Goal: Task Accomplishment & Management: Manage account settings

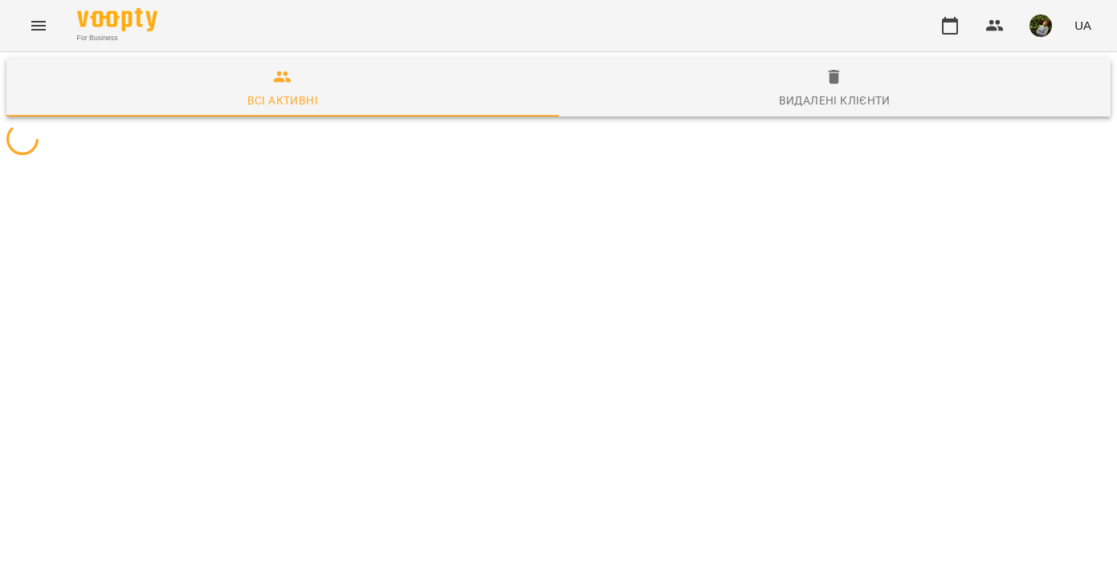
click at [37, 26] on icon "Menu" at bounding box center [38, 25] width 19 height 19
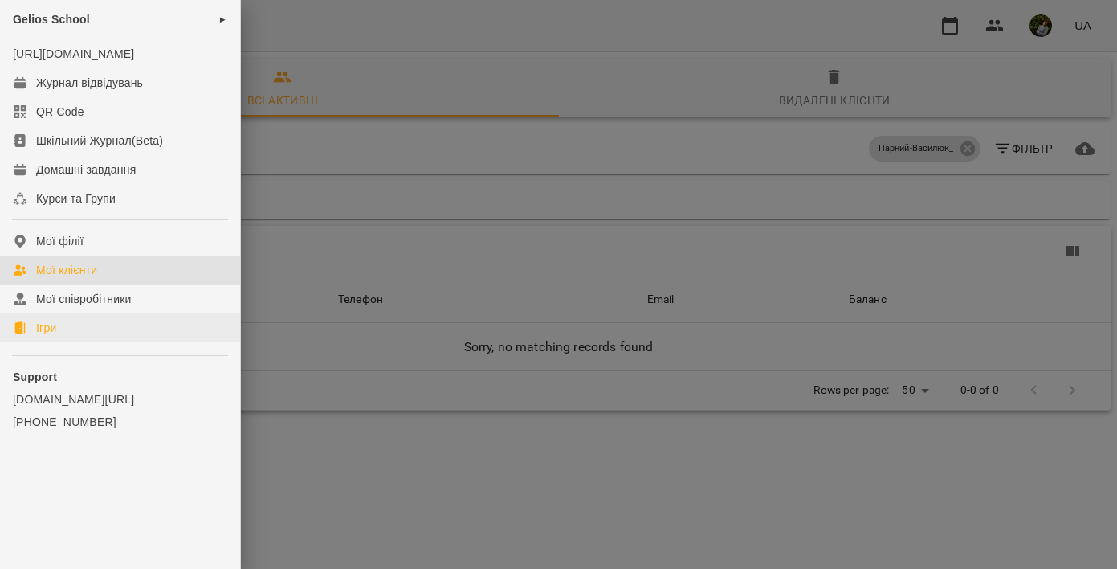
click at [51, 334] on link "Ігри" at bounding box center [120, 327] width 240 height 29
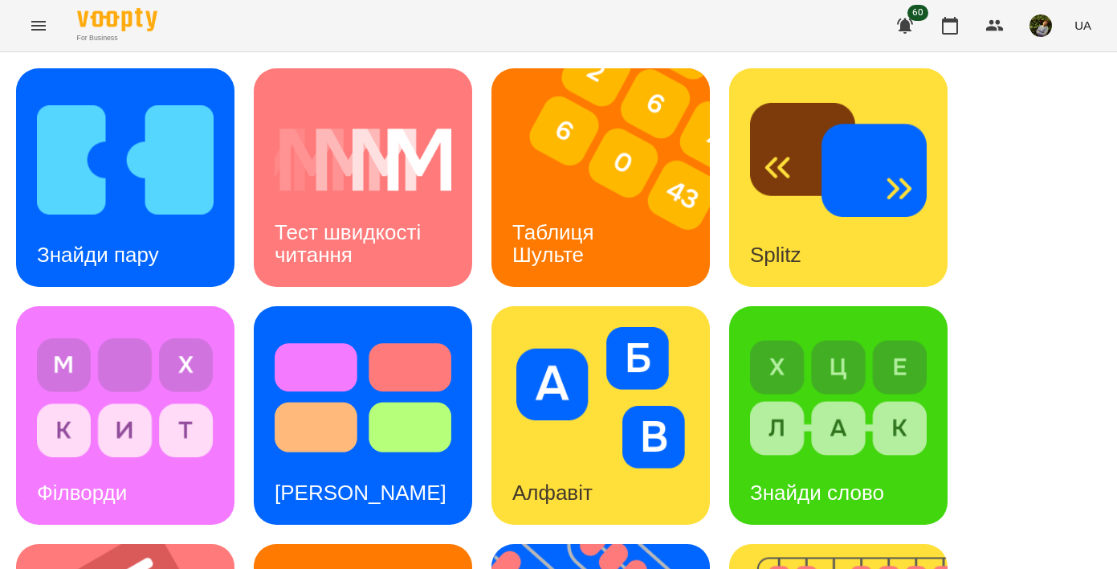
scroll to position [43, 0]
click at [355, 220] on h3 "Тест швидкості читання" at bounding box center [351, 243] width 152 height 46
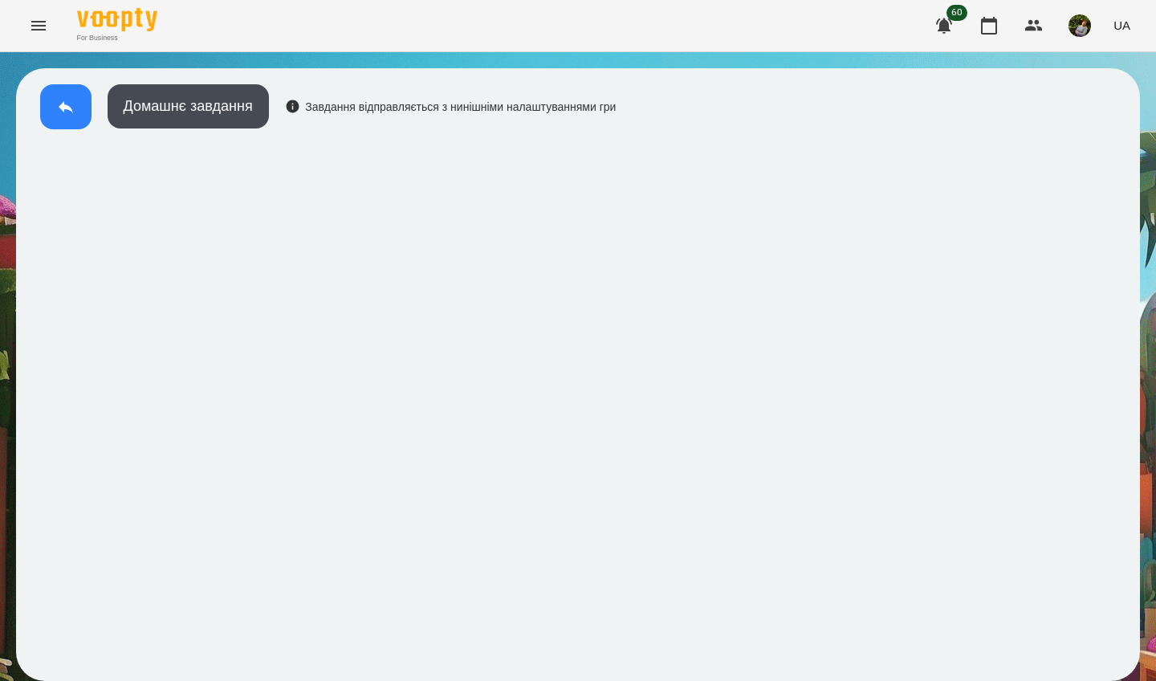
click at [60, 100] on icon at bounding box center [65, 106] width 19 height 19
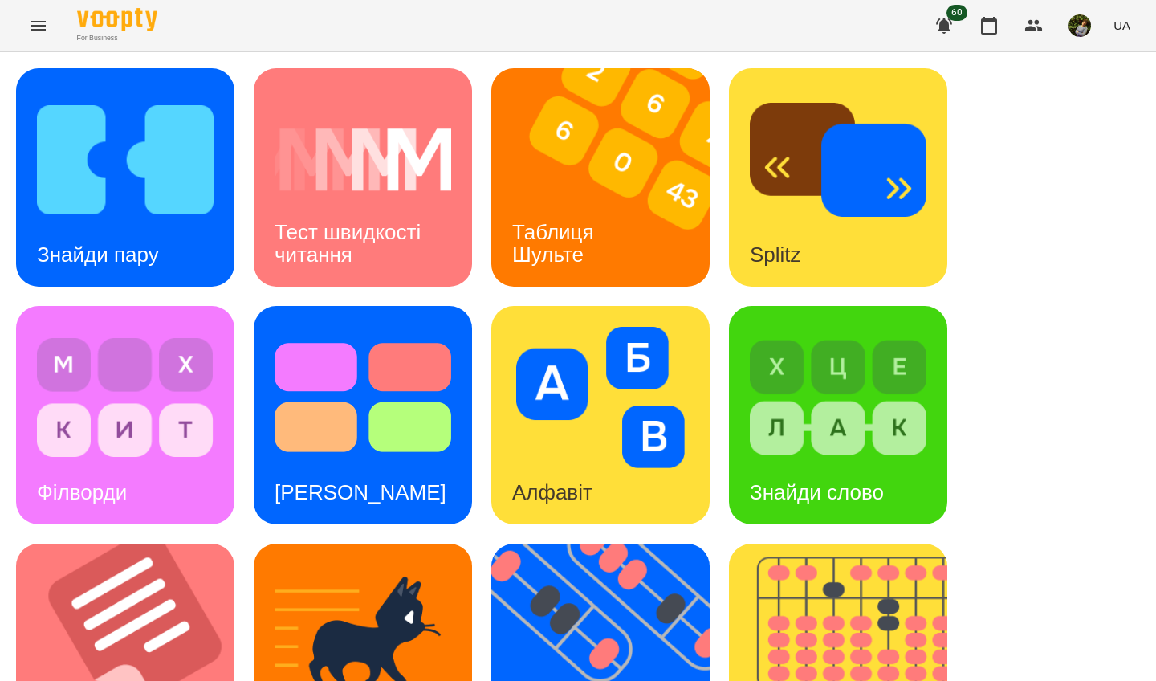
click at [596, 237] on h3 "Таблиця Шульте" at bounding box center [556, 243] width 88 height 46
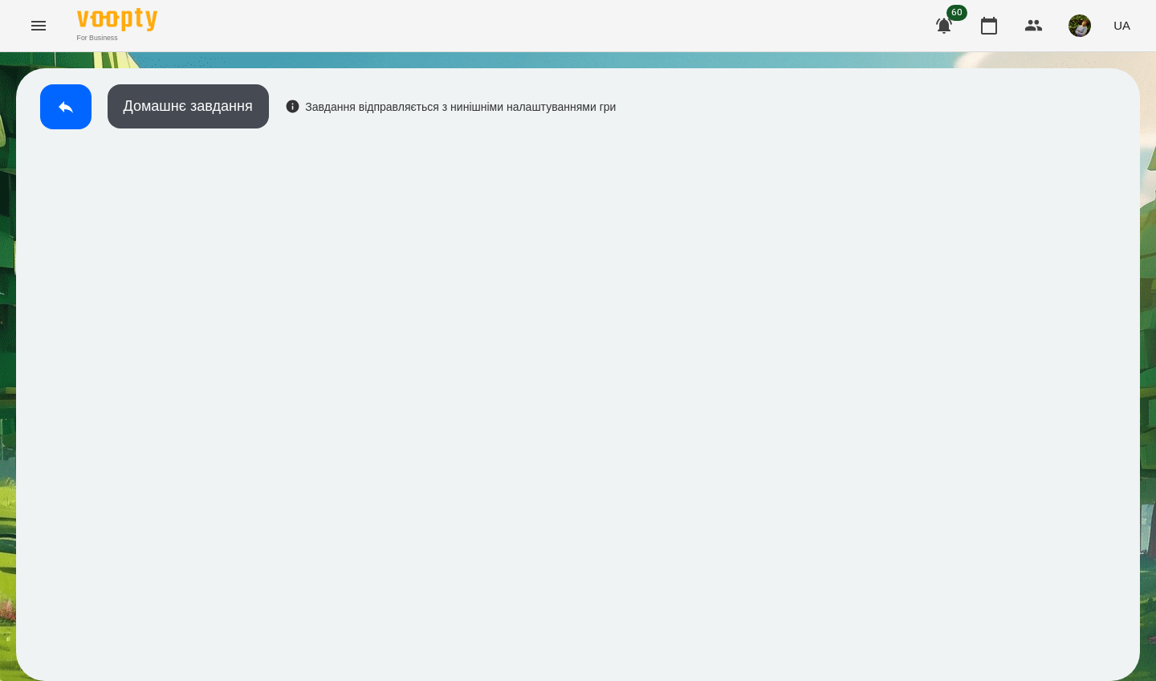
click at [53, 108] on button at bounding box center [65, 106] width 51 height 45
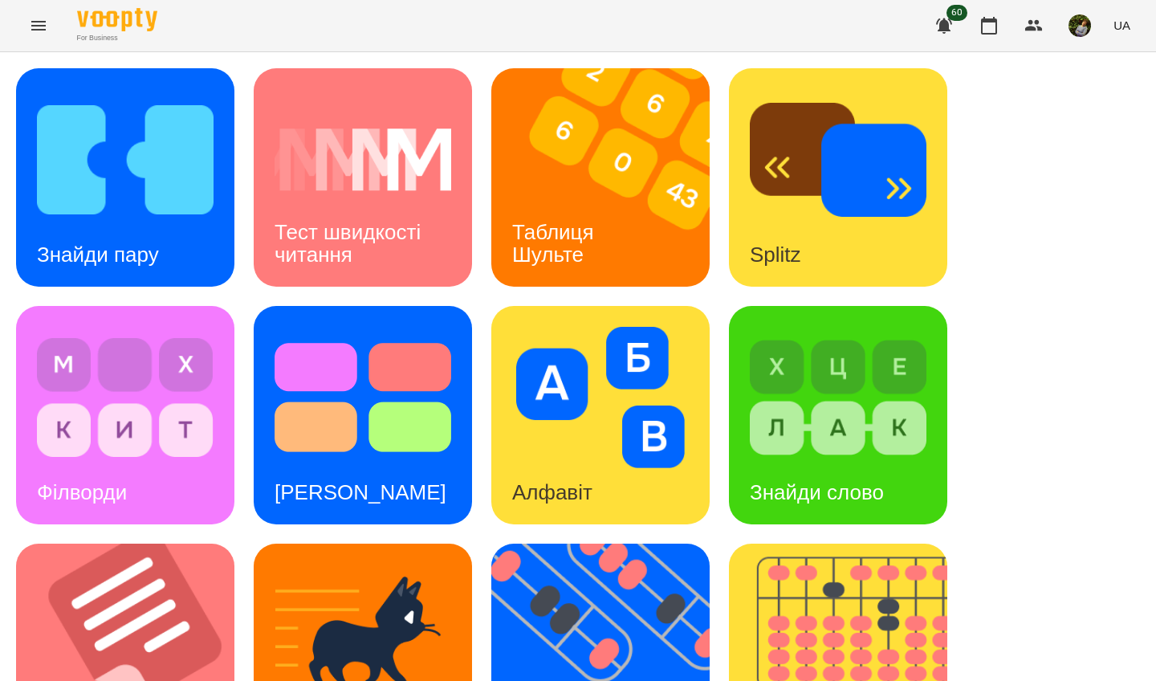
scroll to position [573, 0]
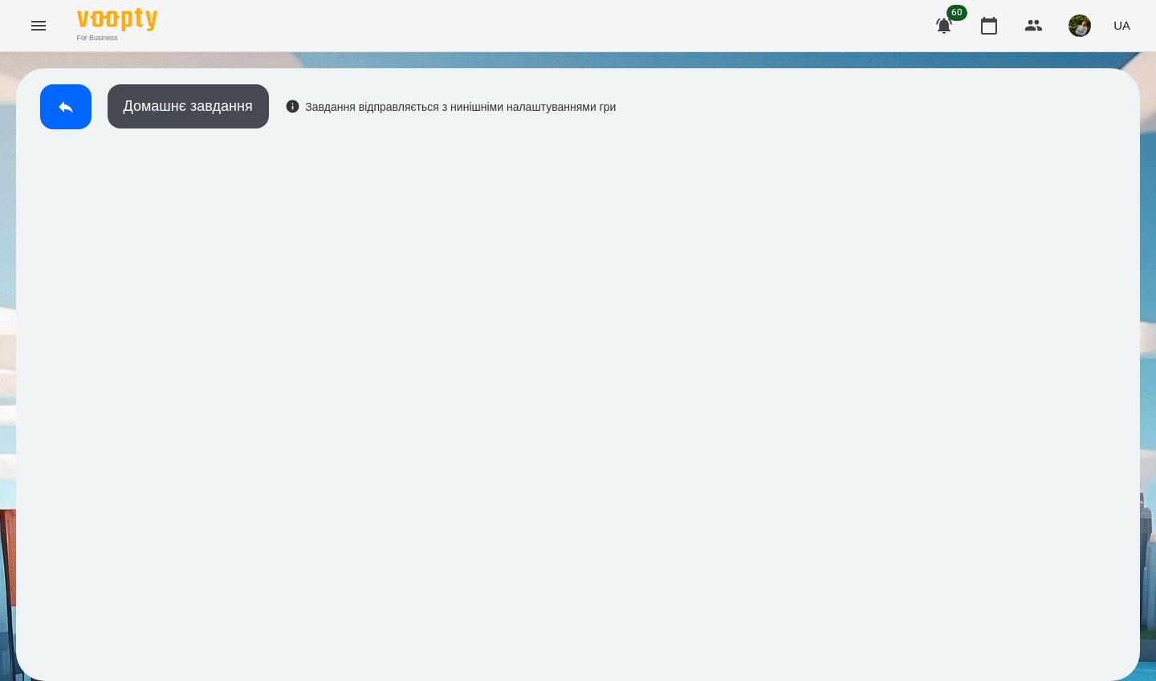
click at [54, 100] on button at bounding box center [65, 106] width 51 height 45
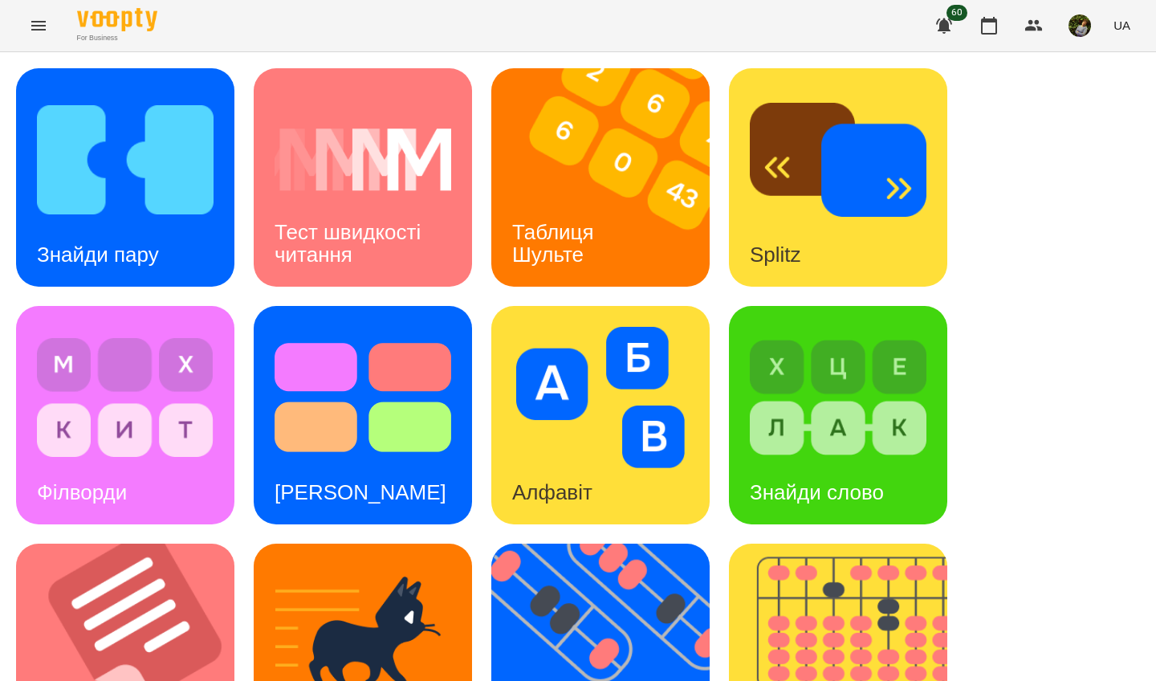
click at [822, 424] on img at bounding box center [838, 397] width 177 height 141
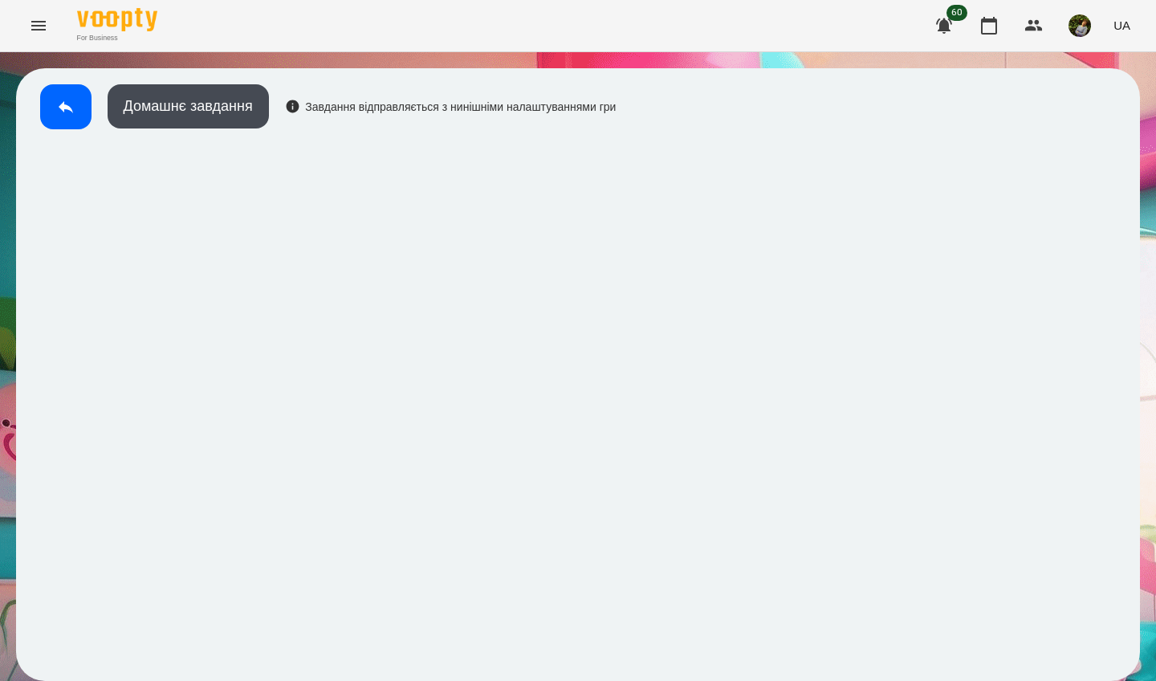
click at [40, 115] on button at bounding box center [65, 106] width 51 height 45
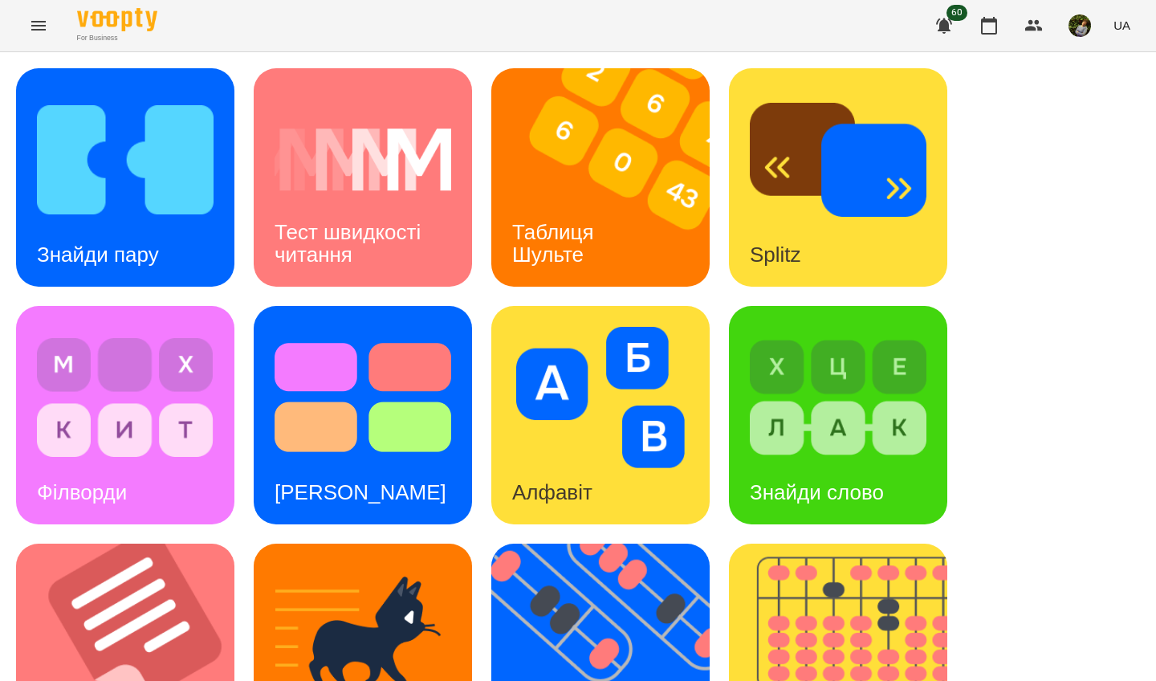
click at [860, 422] on img at bounding box center [838, 397] width 177 height 141
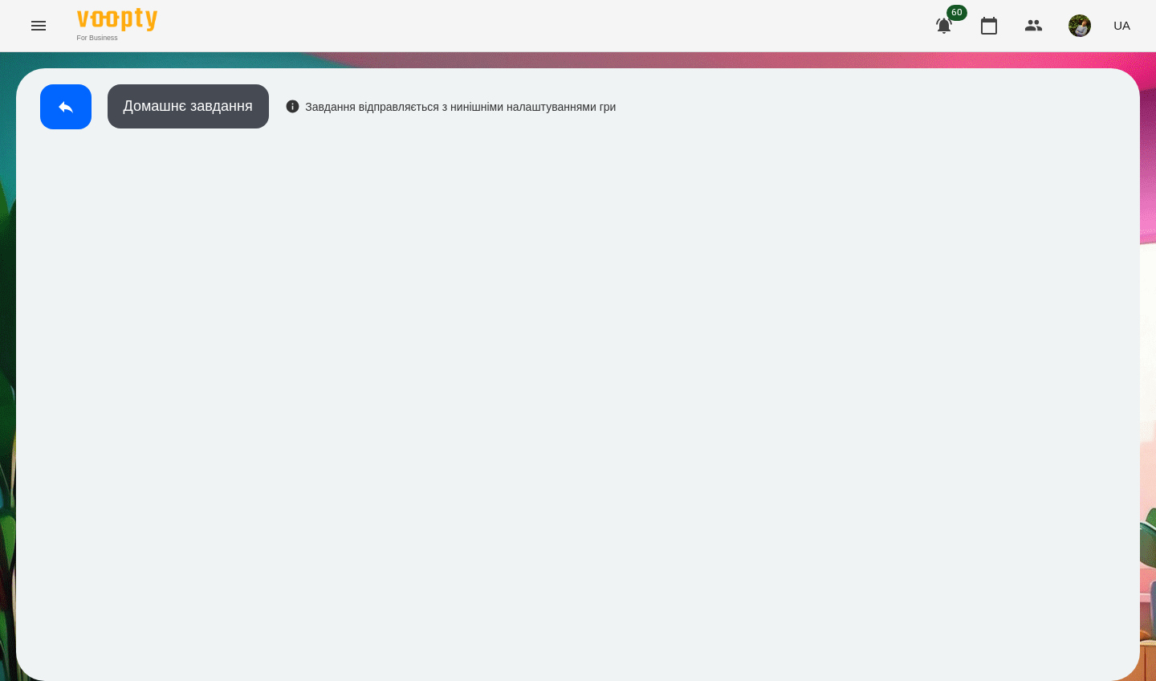
click at [66, 109] on icon at bounding box center [65, 106] width 19 height 19
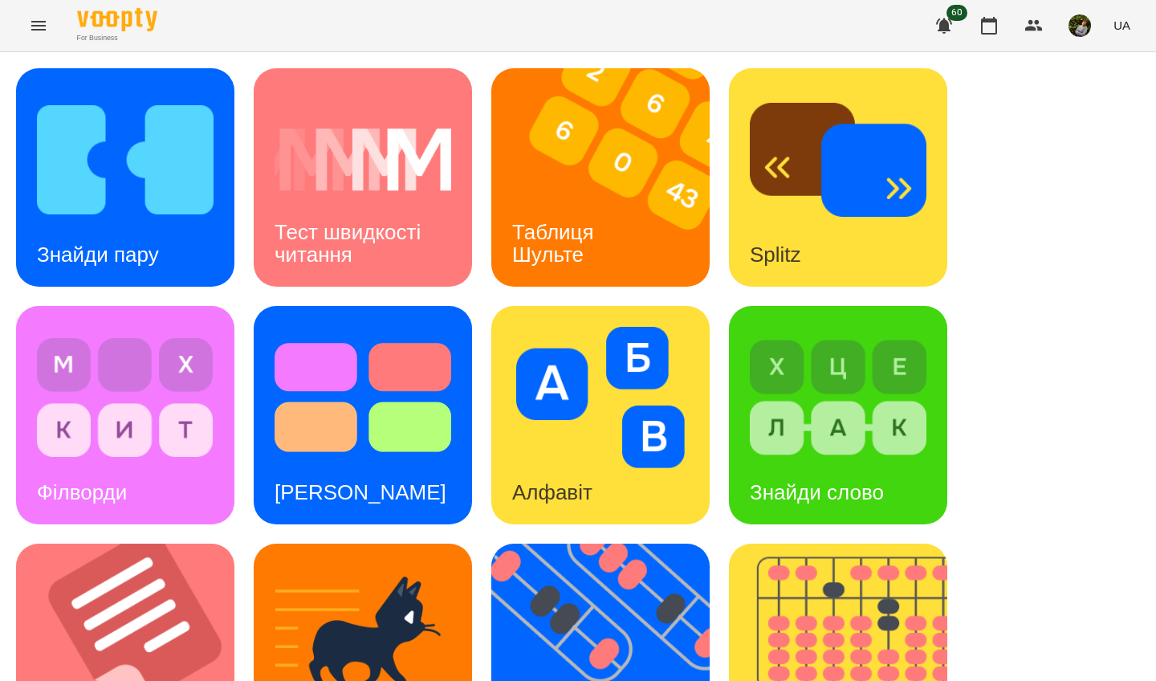
click at [846, 456] on img at bounding box center [838, 397] width 177 height 141
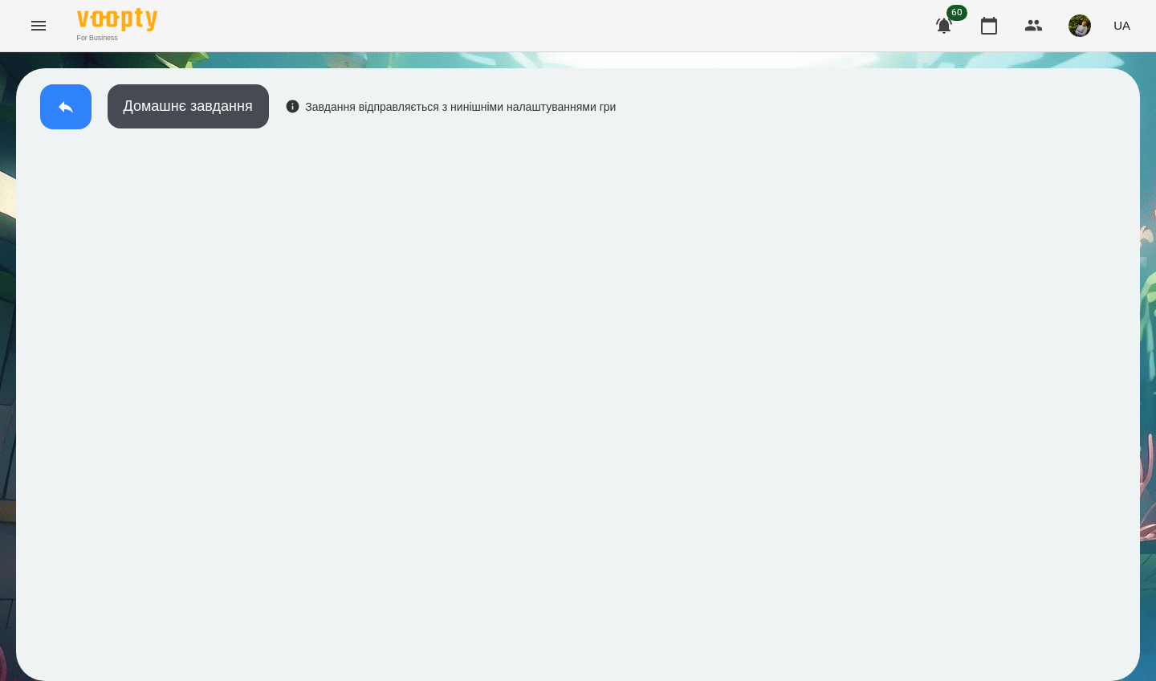
click at [67, 113] on icon at bounding box center [65, 106] width 19 height 19
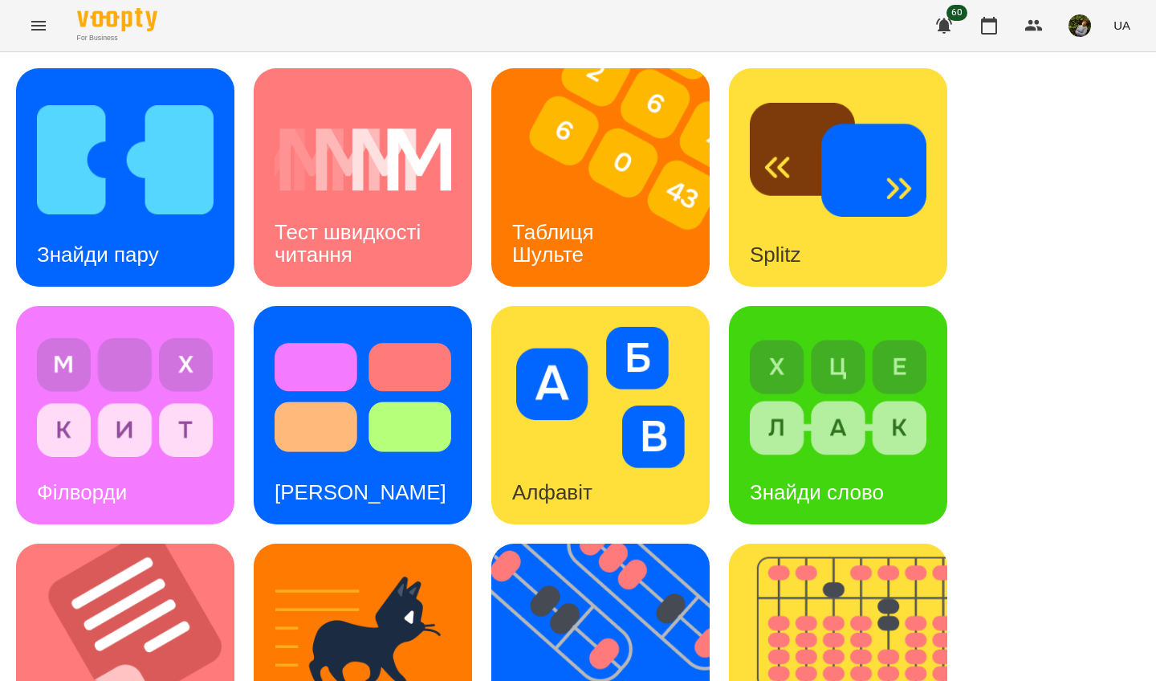
click at [189, 242] on div "Знайди пару" at bounding box center [125, 177] width 218 height 218
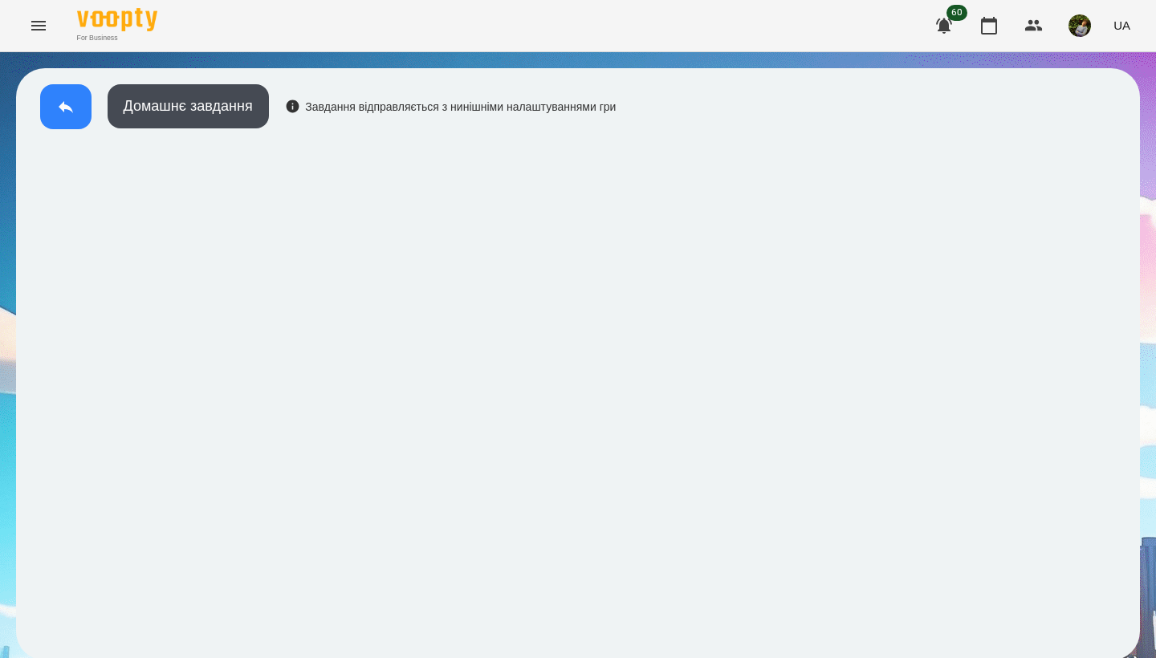
click at [46, 108] on button at bounding box center [65, 106] width 51 height 45
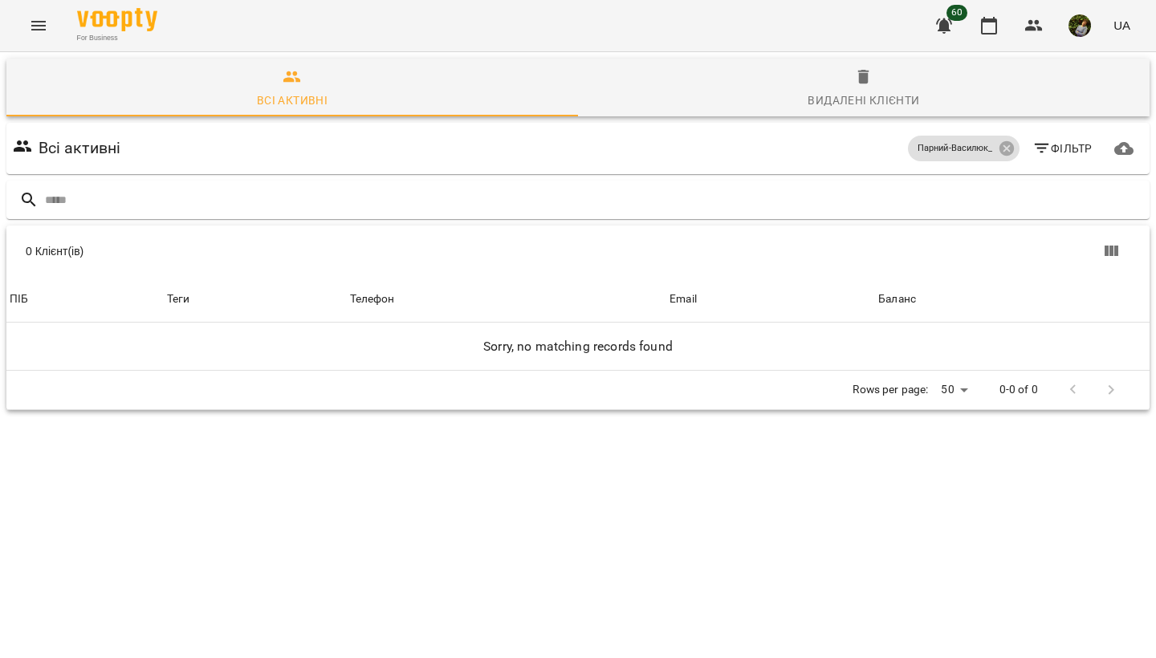
click at [44, 35] on icon "Menu" at bounding box center [38, 25] width 19 height 19
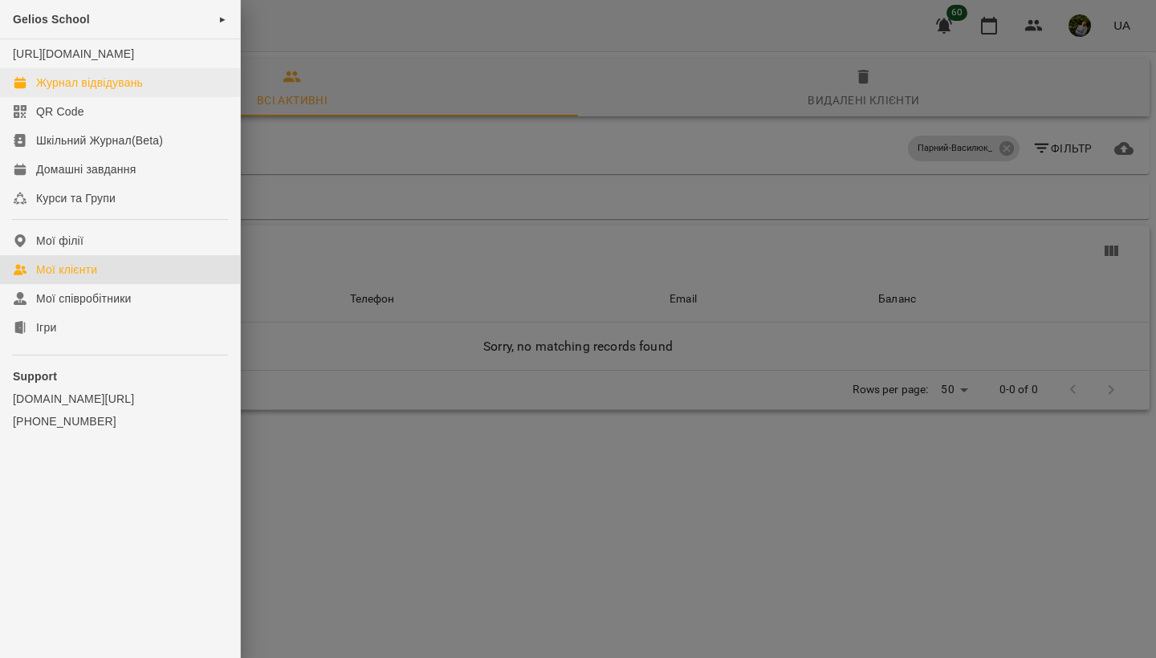
click at [116, 91] on div "Журнал відвідувань" at bounding box center [89, 83] width 107 height 16
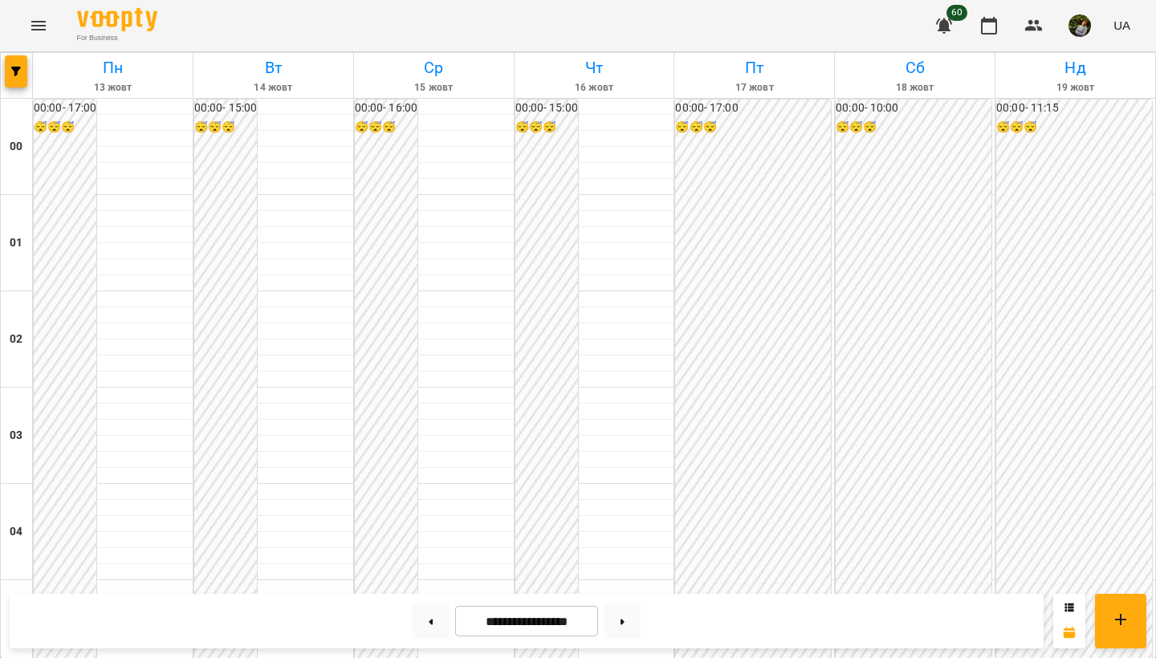
scroll to position [1508, 0]
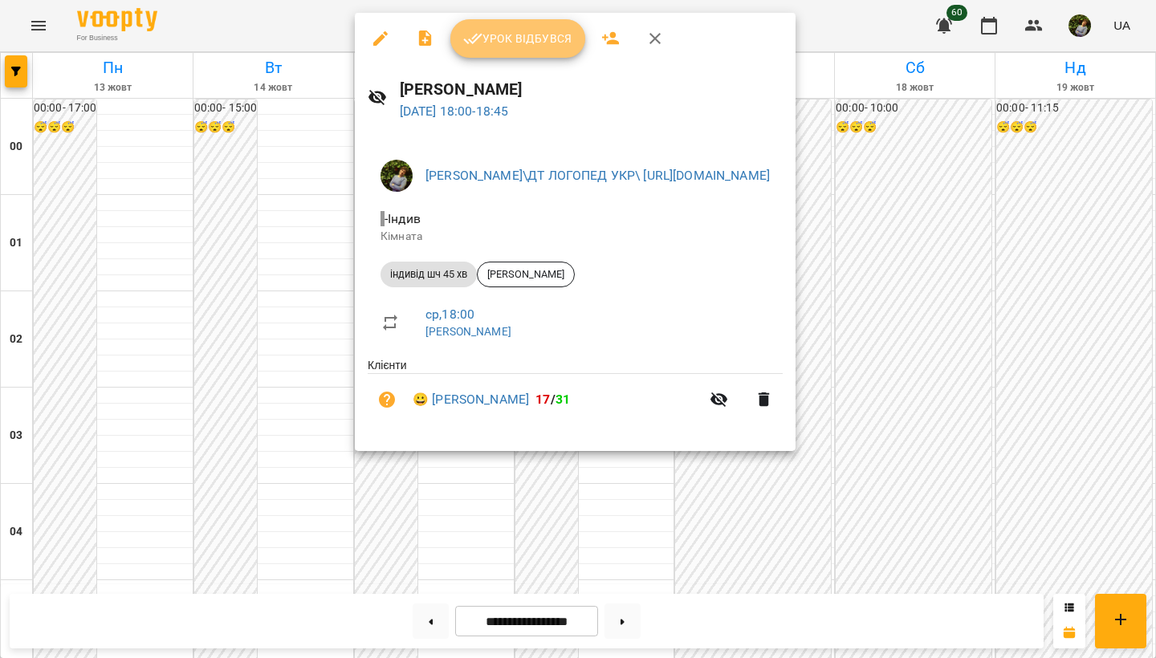
click at [502, 34] on span "Урок відбувся" at bounding box center [517, 38] width 109 height 19
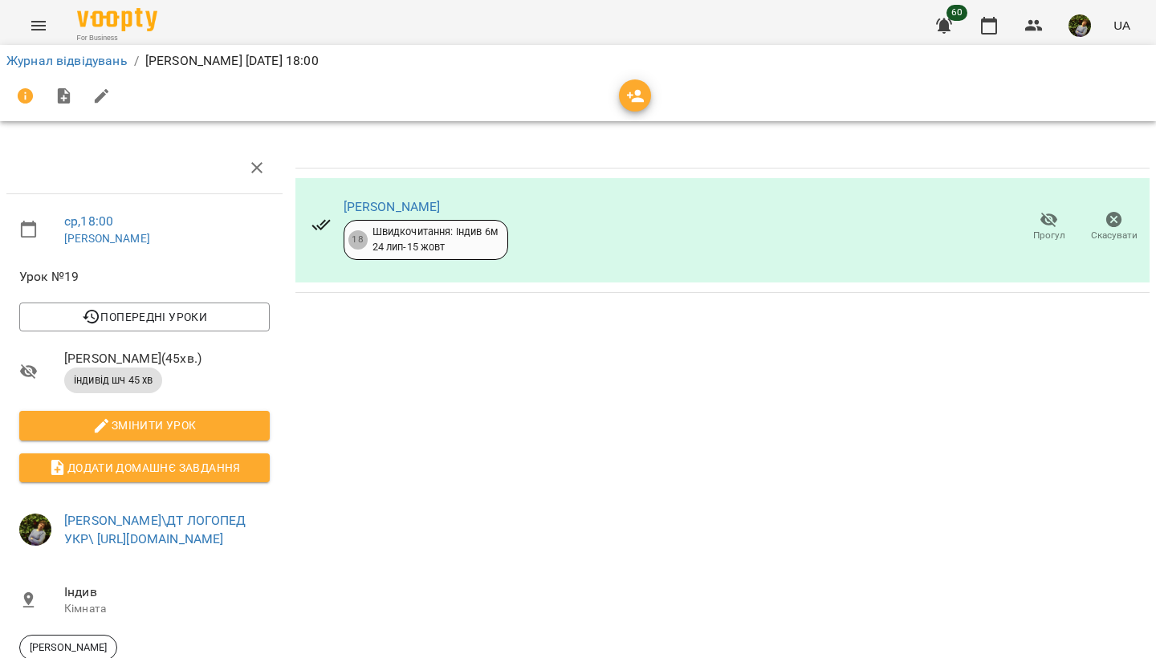
click at [36, 26] on icon "Menu" at bounding box center [38, 25] width 19 height 19
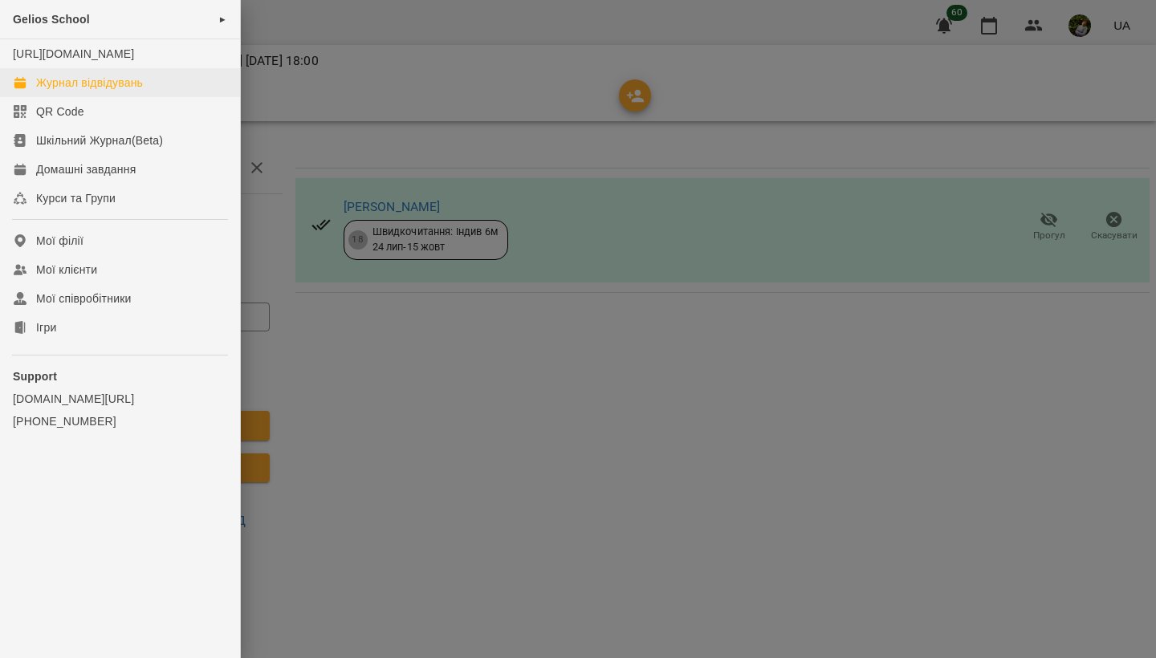
click at [59, 91] on div "Журнал відвідувань" at bounding box center [89, 83] width 107 height 16
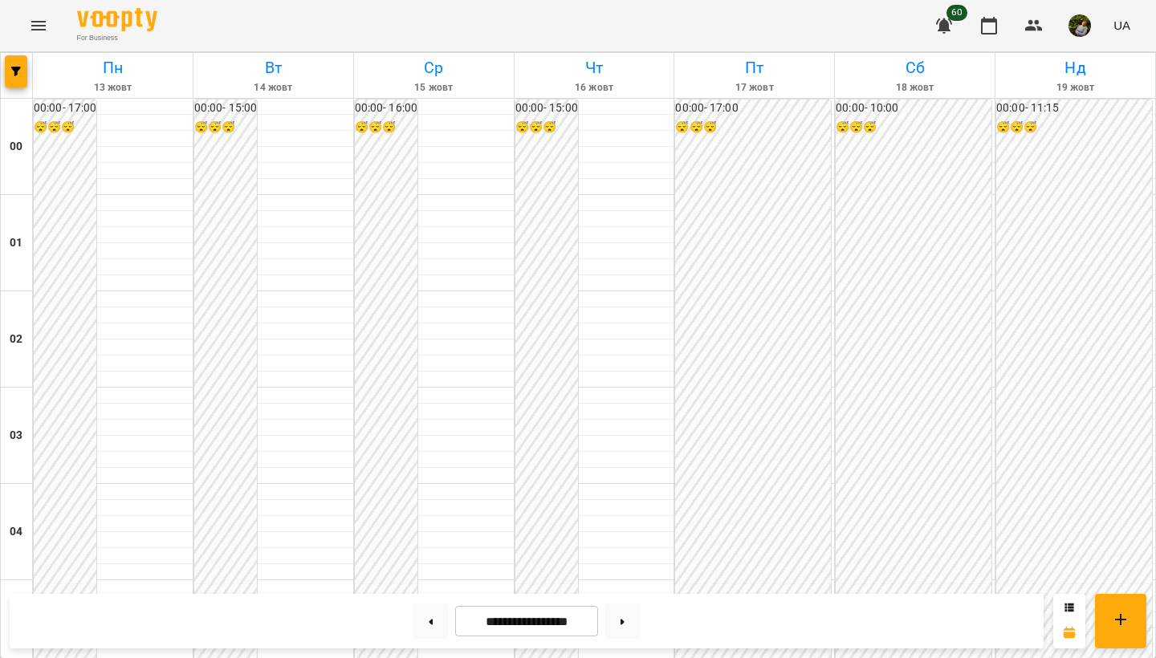
scroll to position [1824, 0]
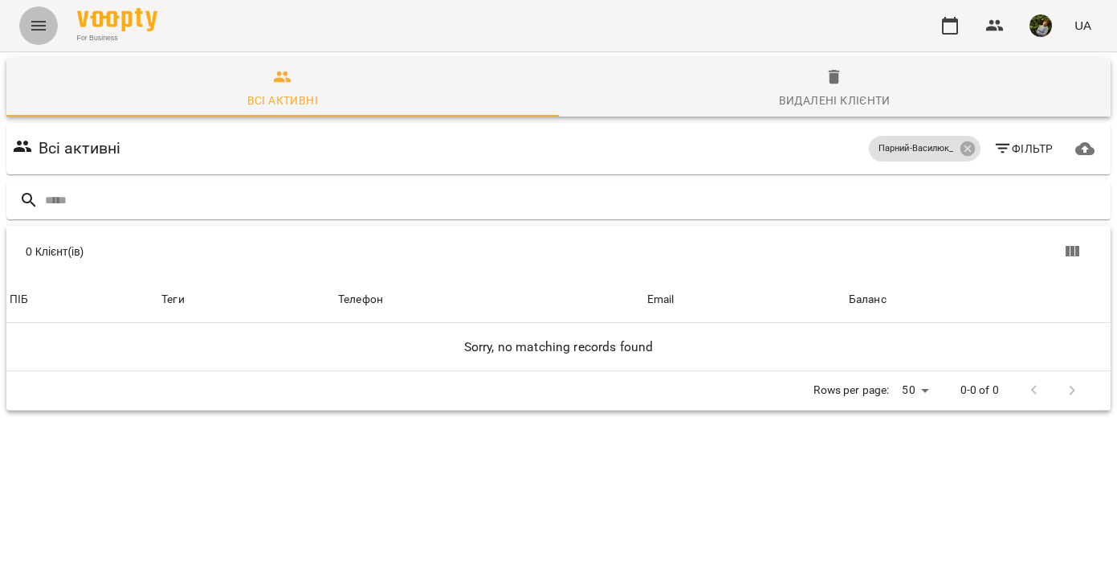
click at [37, 24] on icon "Menu" at bounding box center [38, 25] width 19 height 19
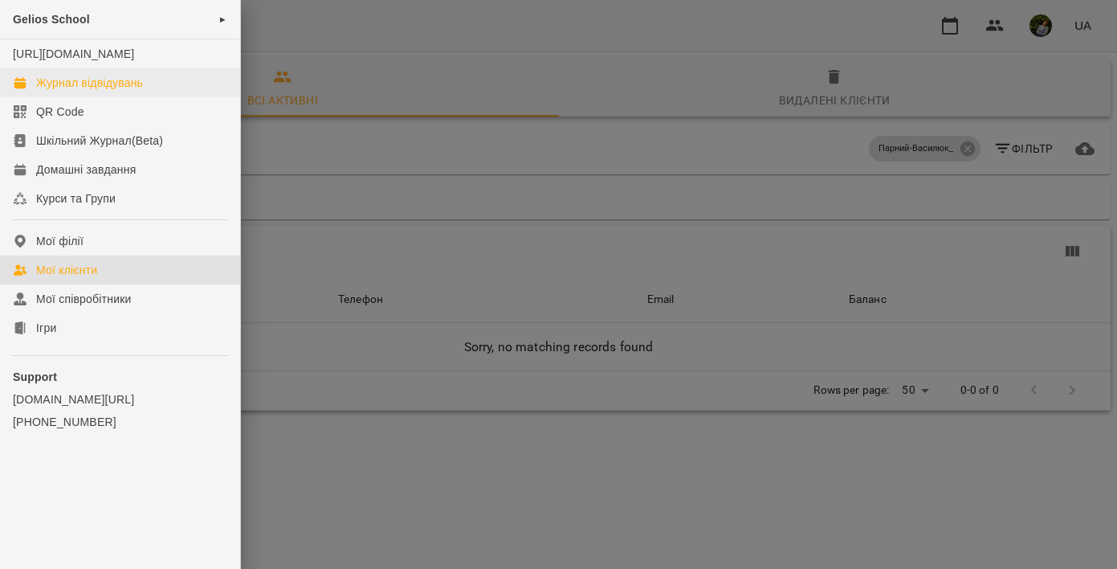
click at [96, 91] on div "Журнал відвідувань" at bounding box center [89, 83] width 107 height 16
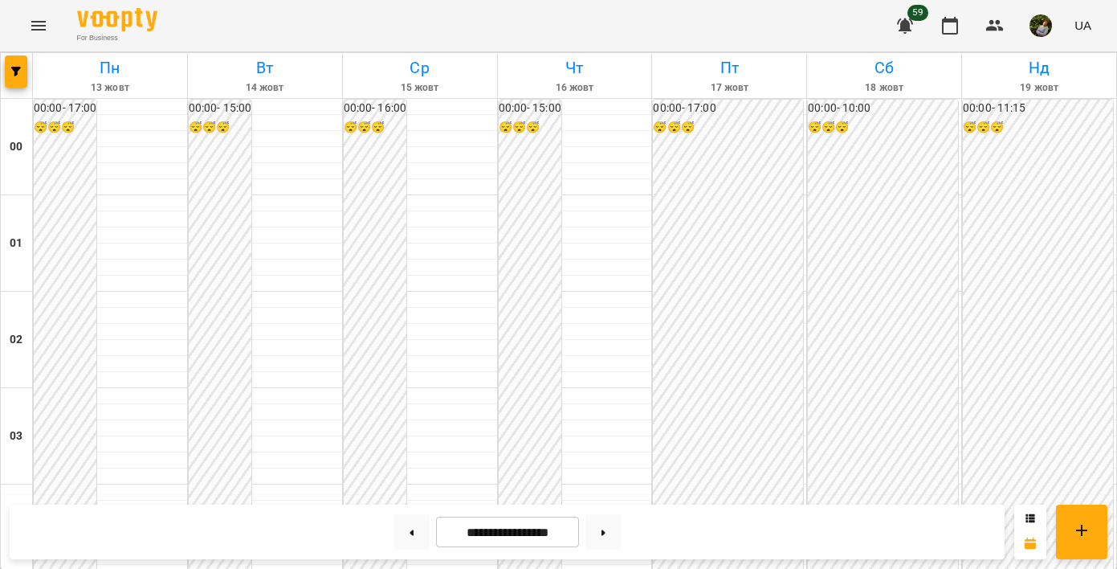
scroll to position [496, 0]
